Goal: Task Accomplishment & Management: Manage account settings

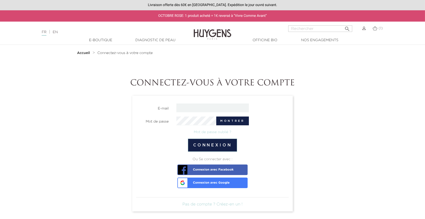
type input "srolandgrayer@huygens.fr"
click at [213, 143] on button "Connexion" at bounding box center [212, 145] width 49 height 13
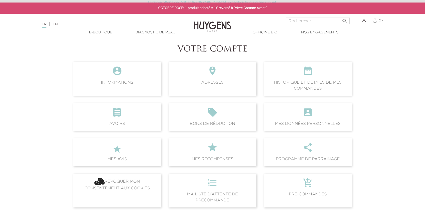
scroll to position [34, 0]
click at [380, 19] on span "(1)" at bounding box center [381, 21] width 4 height 4
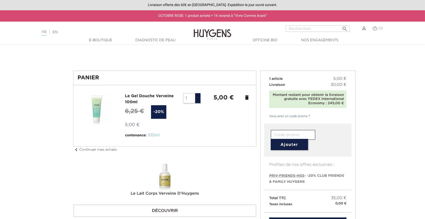
click at [363, 25] on div at bounding box center [363, 28] width 6 height 6
click at [366, 29] on div "(1)" at bounding box center [376, 31] width 20 height 12
click at [364, 28] on img at bounding box center [364, 29] width 4 height 4
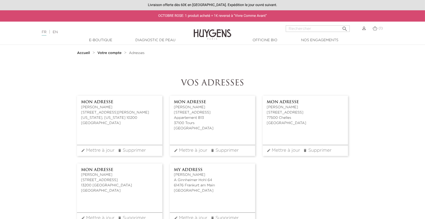
click at [365, 29] on img at bounding box center [364, 29] width 4 height 4
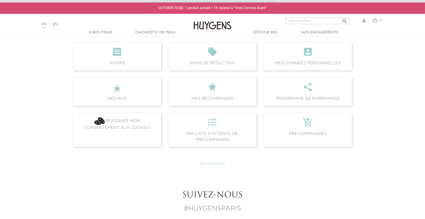
scroll to position [155, 0]
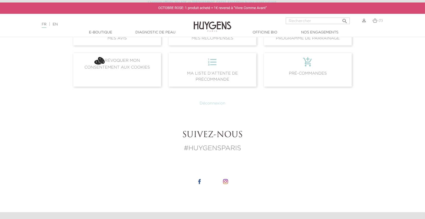
click at [212, 102] on link "Déconnexion" at bounding box center [213, 103] width 26 height 4
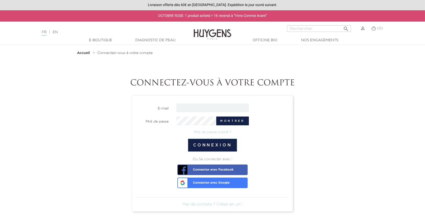
click at [213, 96] on section "E-mail Mot de passe Montrer Mot de passe oublié ? Connexion Ou Se connecter ave…" at bounding box center [212, 154] width 161 height 116
click at [200, 111] on section "E-mail Mot de passe Montrer Mot de passe oublié ?" at bounding box center [212, 120] width 153 height 35
click at [200, 104] on input "email" at bounding box center [212, 107] width 73 height 9
